Goal: Transaction & Acquisition: Purchase product/service

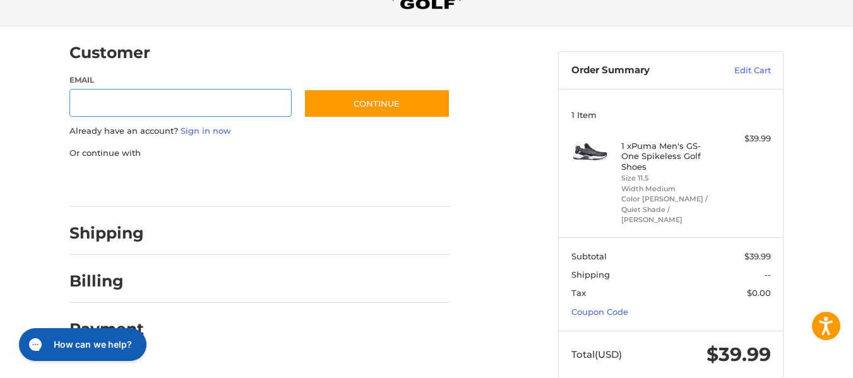
scroll to position [90, 0]
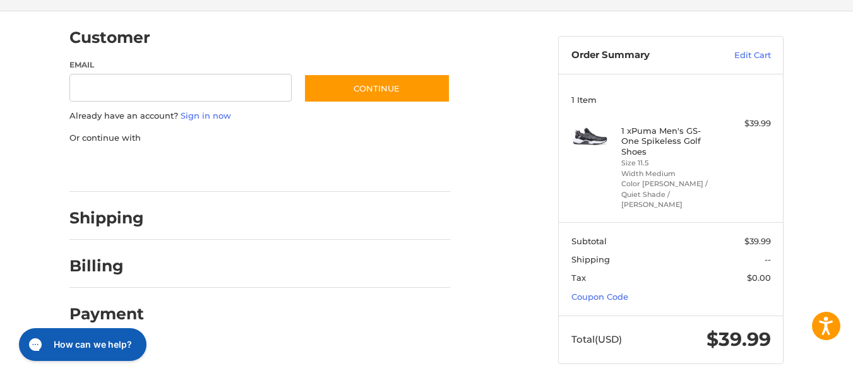
click at [587, 255] on span "Shipping" at bounding box center [591, 260] width 39 height 10
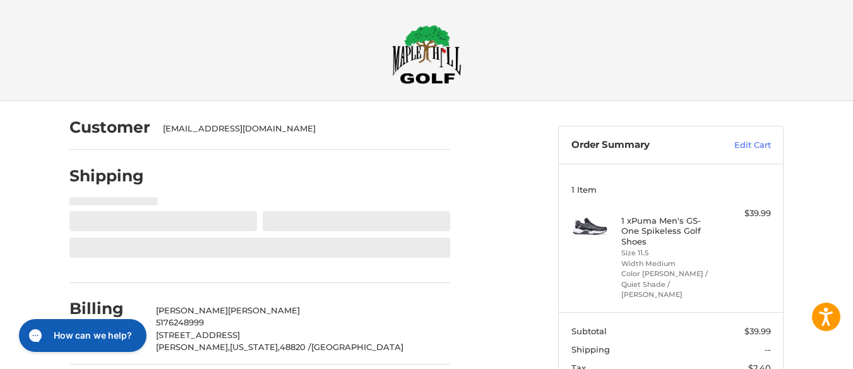
select select "**"
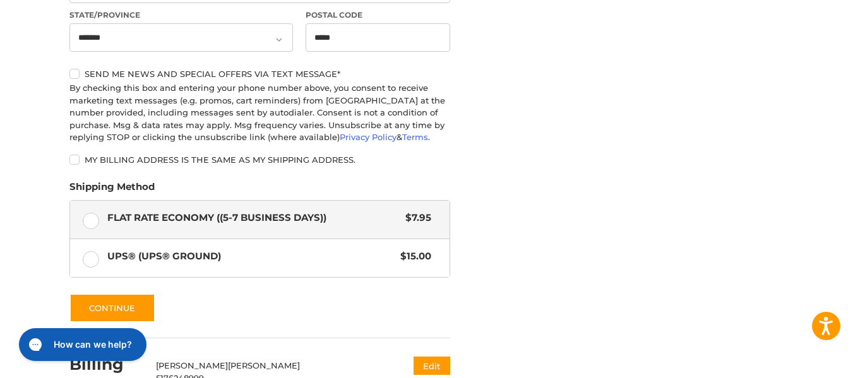
scroll to position [638, 0]
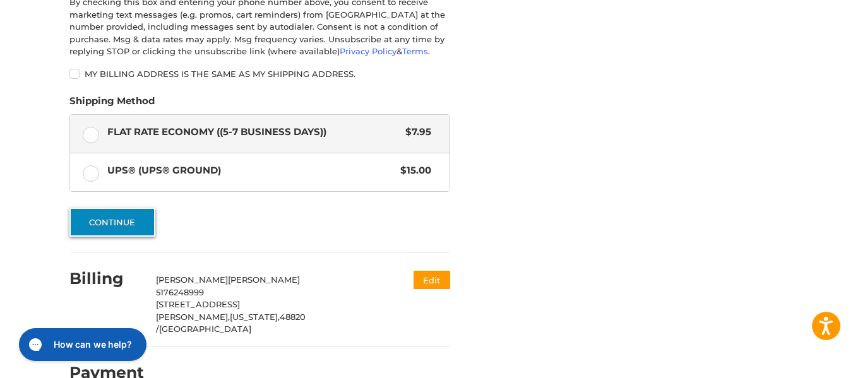
click at [90, 220] on button "Continue" at bounding box center [112, 222] width 86 height 29
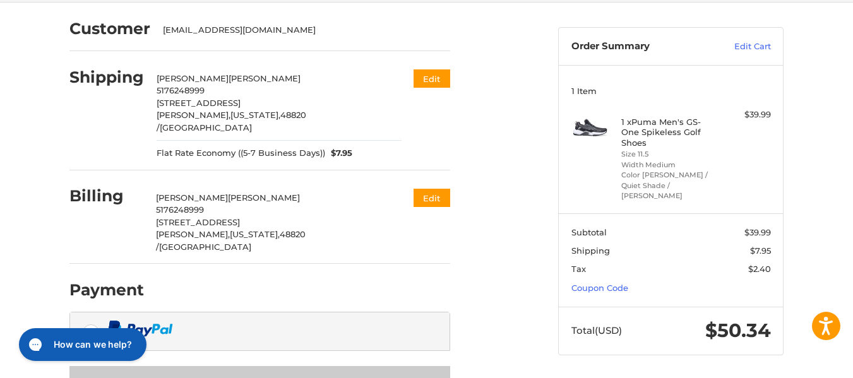
scroll to position [126, 0]
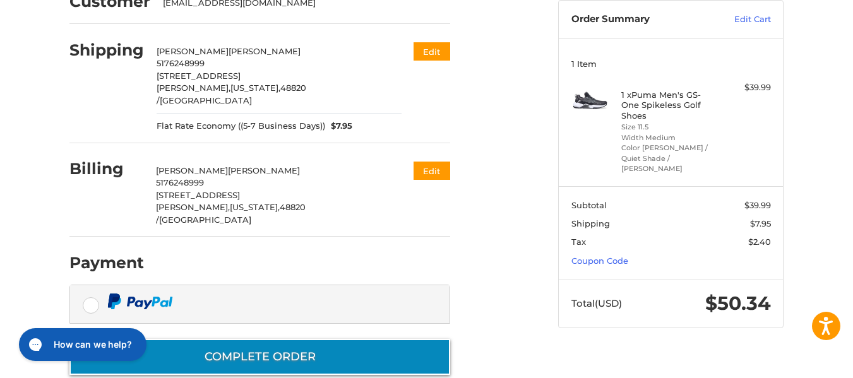
click at [322, 339] on button "Complete order" at bounding box center [259, 357] width 381 height 36
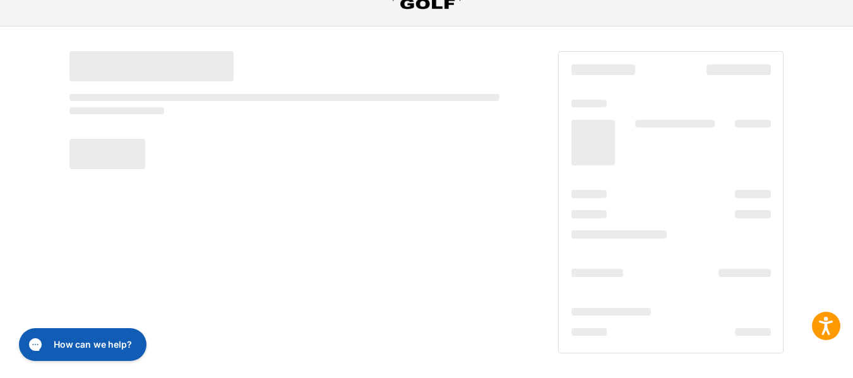
scroll to position [75, 0]
